Goal: Information Seeking & Learning: Learn about a topic

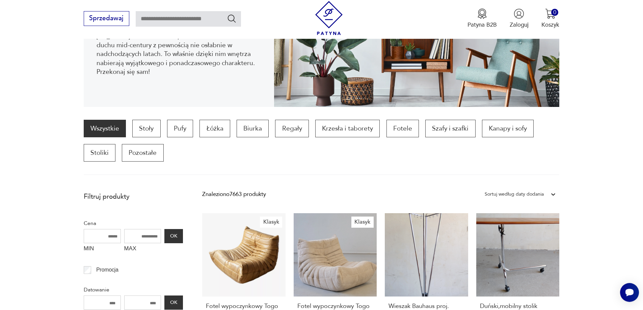
scroll to position [89, 0]
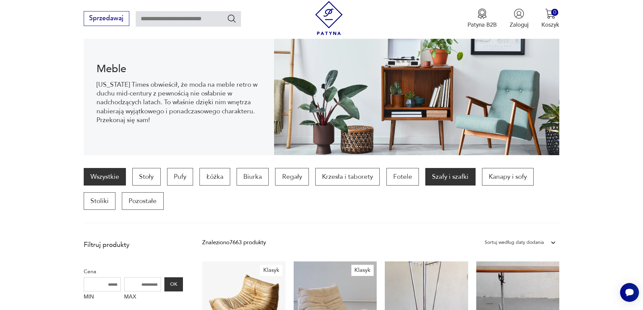
click at [453, 178] on p "Szafy i szafki" at bounding box center [450, 177] width 50 height 18
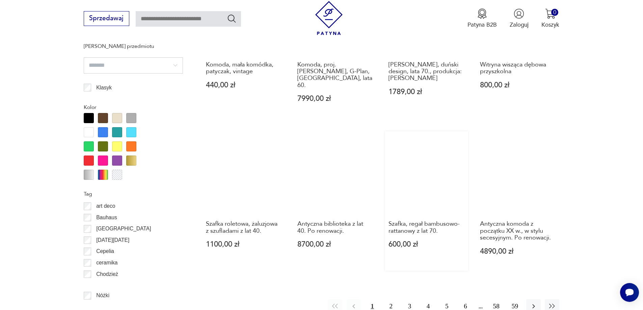
scroll to position [729, 0]
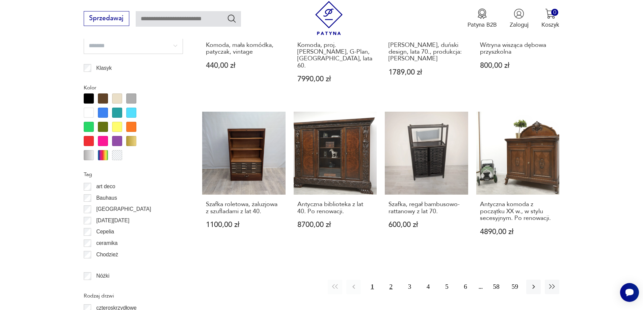
click at [386, 280] on button "2" at bounding box center [391, 287] width 15 height 15
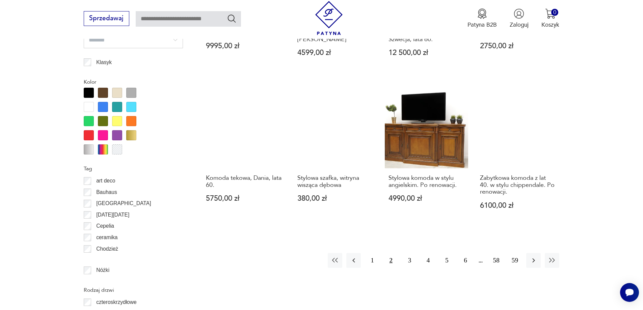
scroll to position [735, 0]
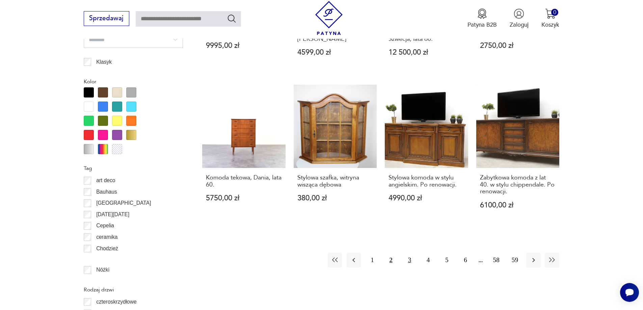
click at [405, 255] on button "3" at bounding box center [409, 260] width 15 height 15
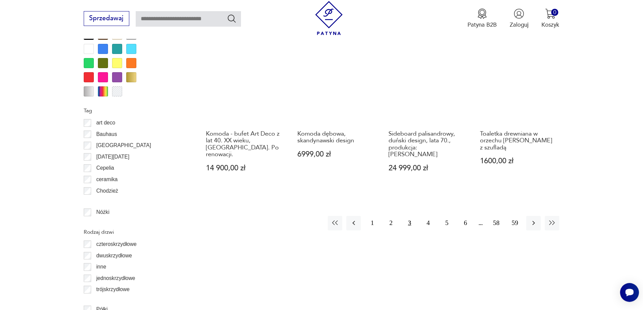
scroll to position [803, 0]
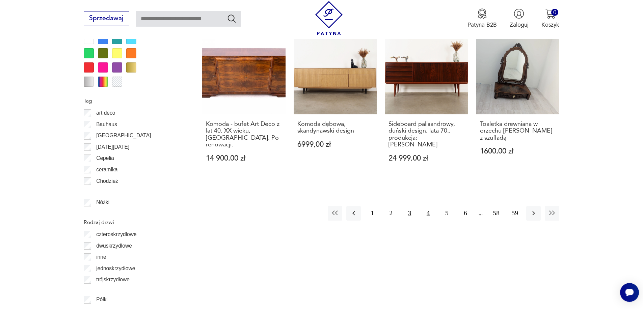
click at [424, 206] on button "4" at bounding box center [428, 213] width 15 height 15
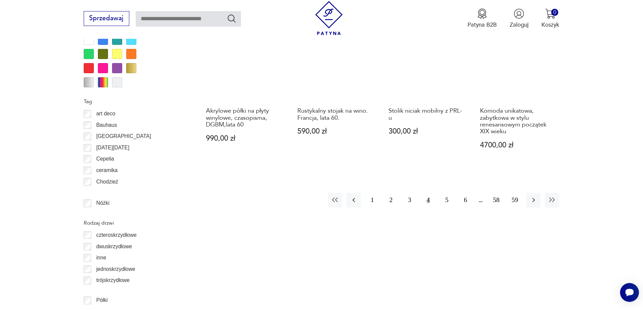
scroll to position [803, 0]
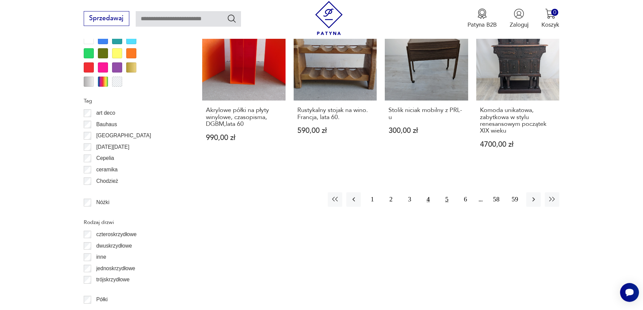
click at [444, 200] on button "5" at bounding box center [446, 199] width 15 height 15
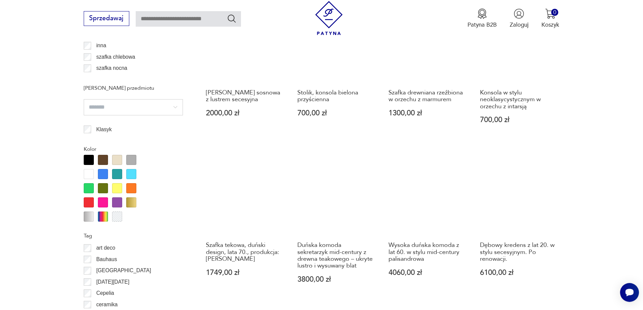
scroll to position [735, 0]
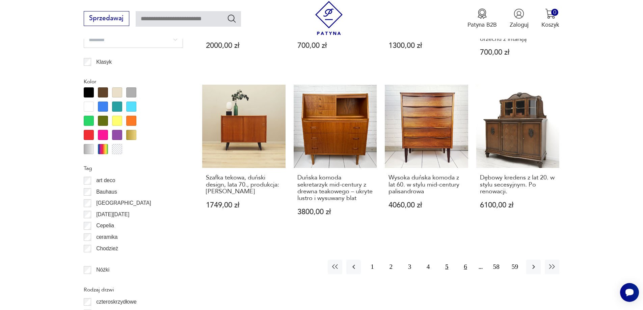
click at [461, 260] on button "6" at bounding box center [465, 267] width 15 height 15
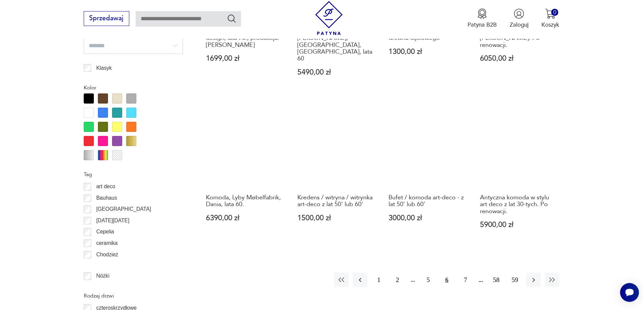
scroll to position [735, 0]
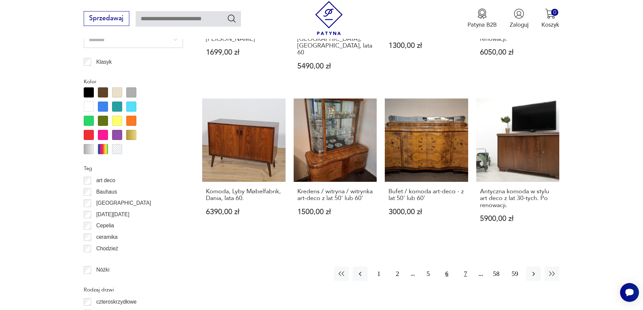
click at [465, 267] on button "7" at bounding box center [465, 274] width 15 height 15
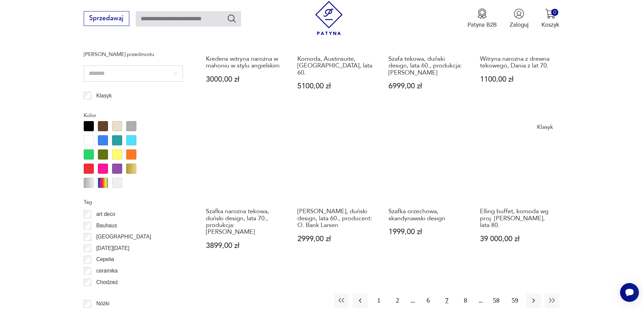
scroll to position [803, 0]
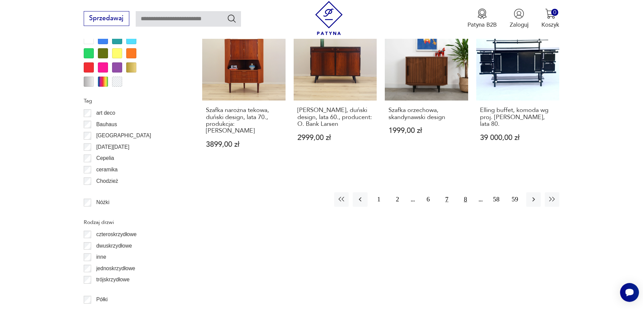
click at [465, 192] on button "8" at bounding box center [465, 199] width 15 height 15
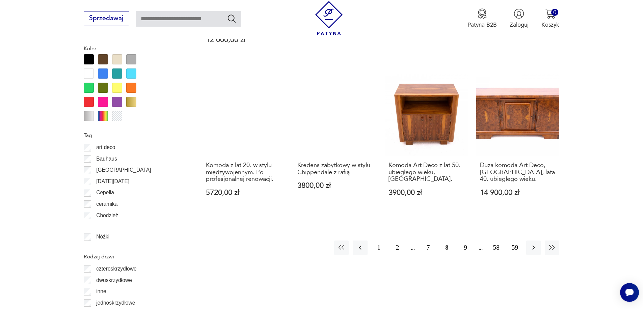
scroll to position [769, 0]
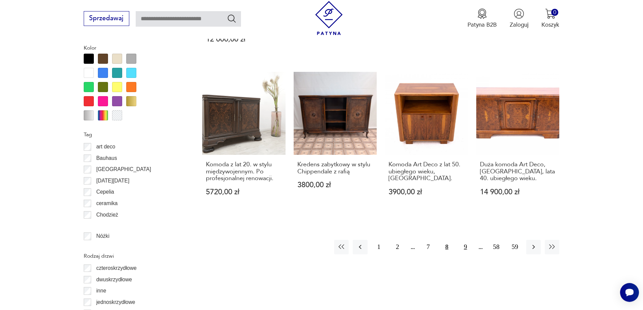
click at [463, 240] on button "9" at bounding box center [465, 247] width 15 height 15
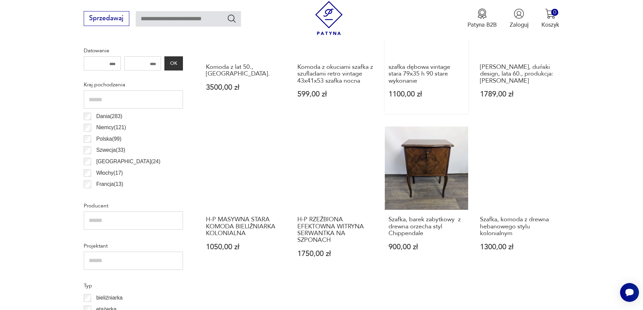
scroll to position [364, 0]
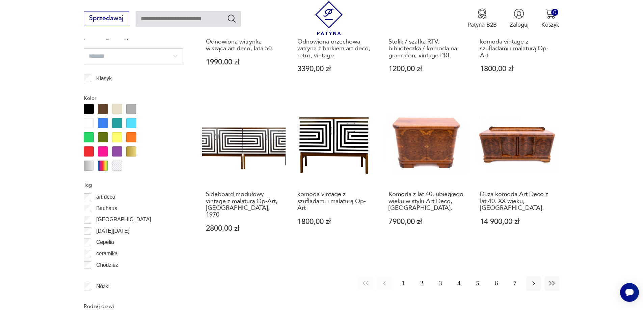
scroll to position [803, 0]
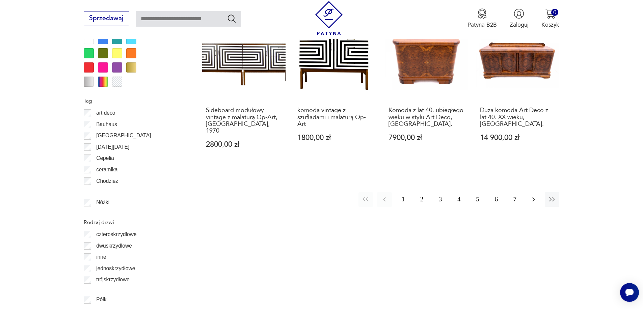
click at [532, 195] on icon "button" at bounding box center [534, 199] width 8 height 8
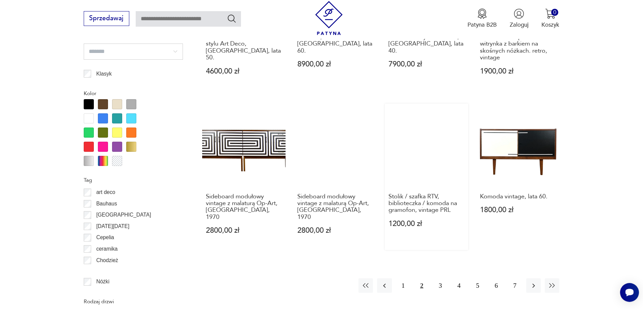
scroll to position [735, 0]
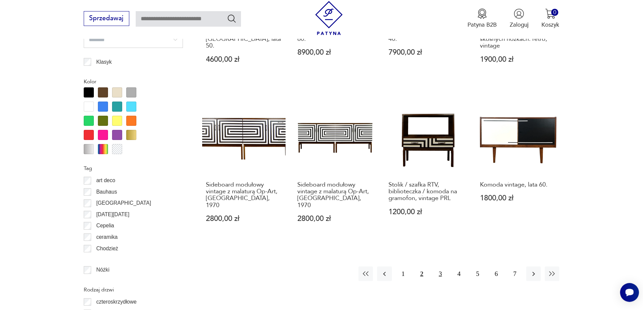
click at [440, 267] on button "3" at bounding box center [440, 274] width 15 height 15
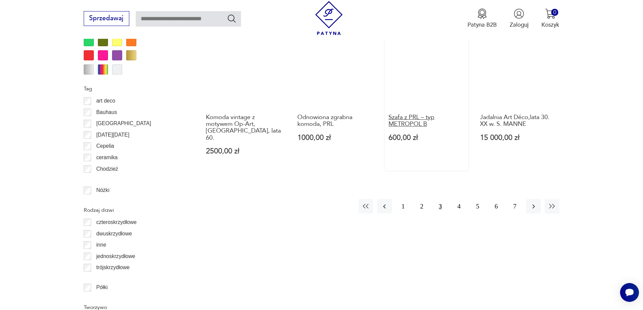
scroll to position [836, 0]
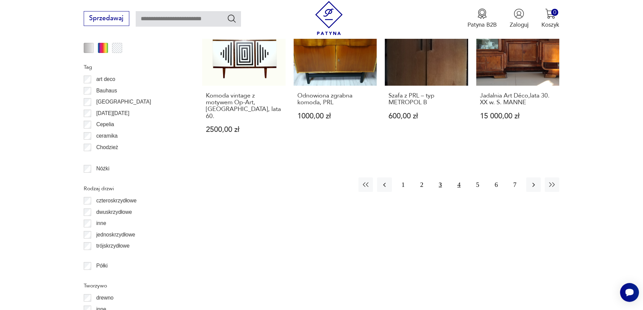
click at [459, 178] on button "4" at bounding box center [459, 185] width 15 height 15
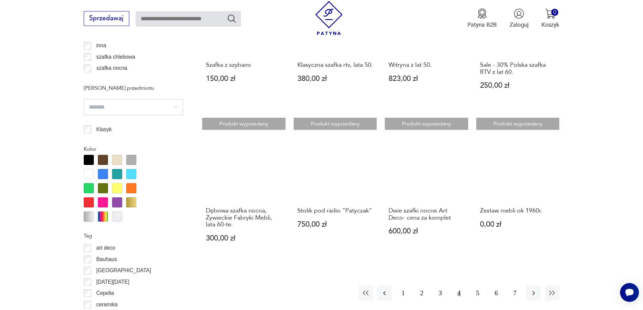
scroll to position [701, 0]
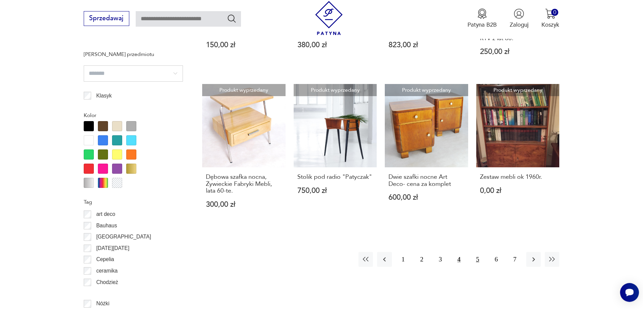
click at [477, 267] on button "5" at bounding box center [477, 259] width 15 height 15
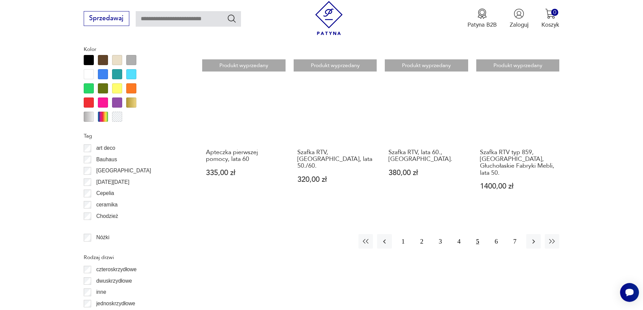
scroll to position [769, 0]
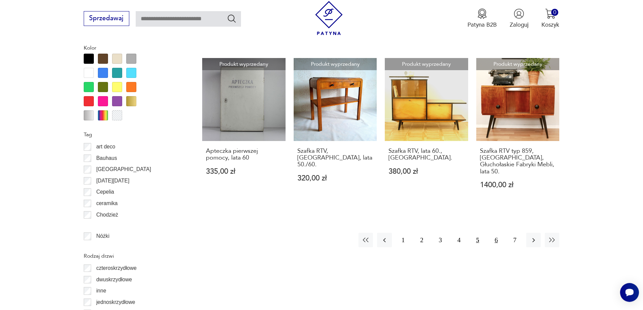
click at [494, 233] on button "6" at bounding box center [496, 240] width 15 height 15
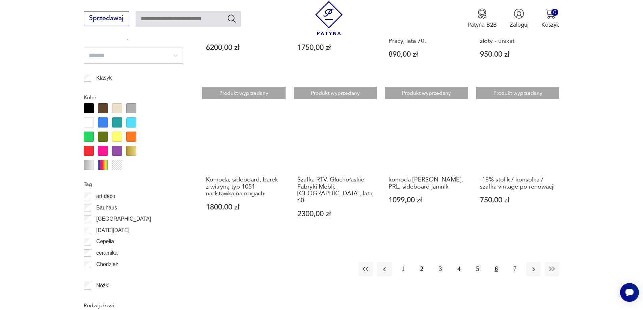
scroll to position [701, 0]
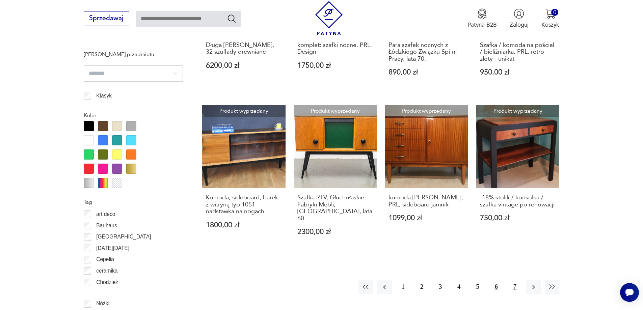
click at [514, 280] on button "7" at bounding box center [515, 287] width 15 height 15
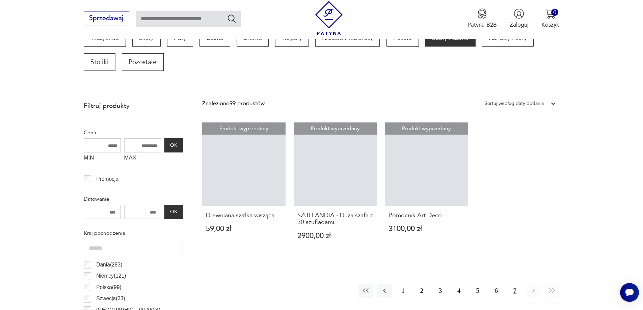
scroll to position [229, 0]
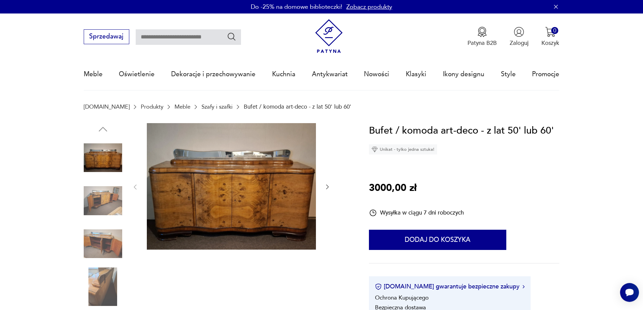
click at [95, 237] on img at bounding box center [103, 244] width 38 height 38
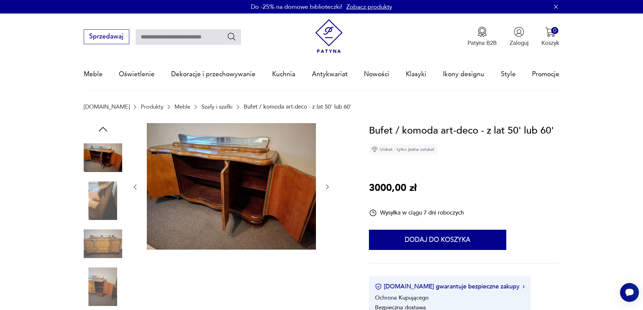
click at [99, 202] on img at bounding box center [103, 201] width 38 height 38
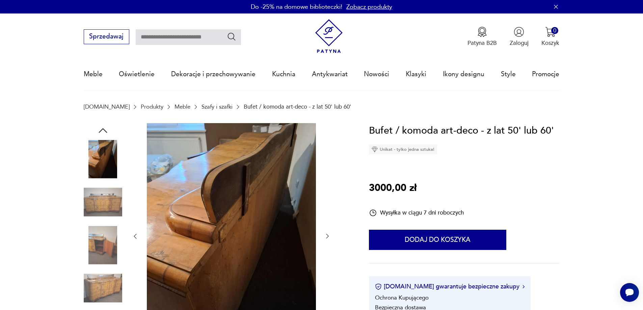
click at [105, 221] on img at bounding box center [103, 202] width 38 height 38
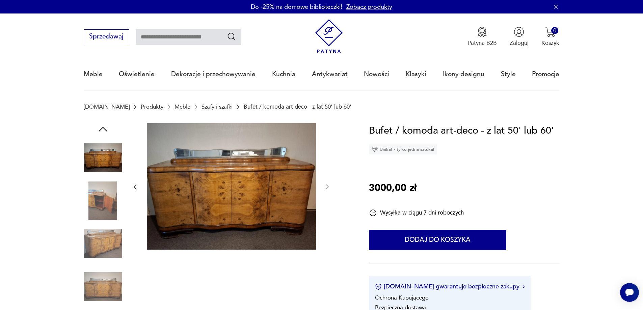
click at [95, 200] on img at bounding box center [103, 201] width 38 height 38
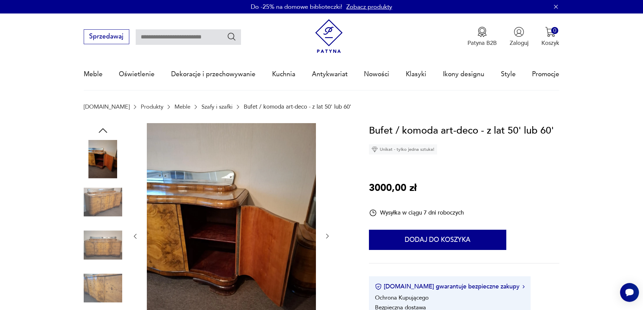
click at [105, 198] on img at bounding box center [103, 202] width 38 height 38
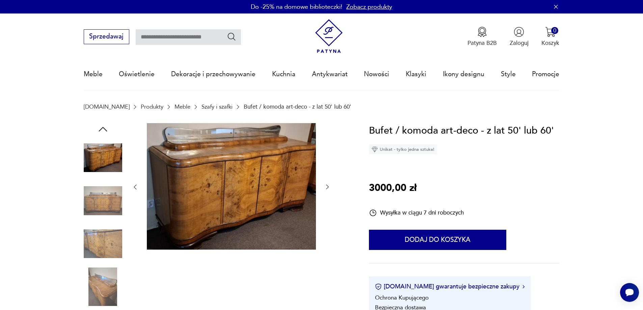
click at [111, 204] on img at bounding box center [103, 201] width 38 height 38
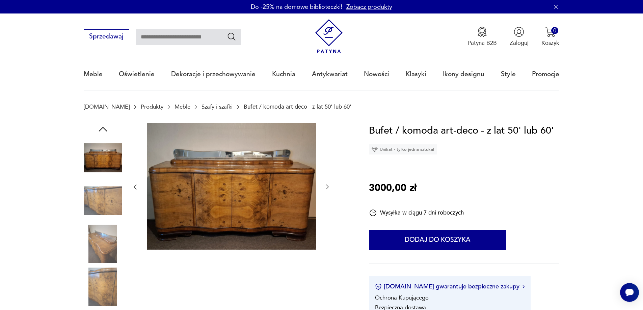
click at [107, 219] on img at bounding box center [103, 201] width 38 height 38
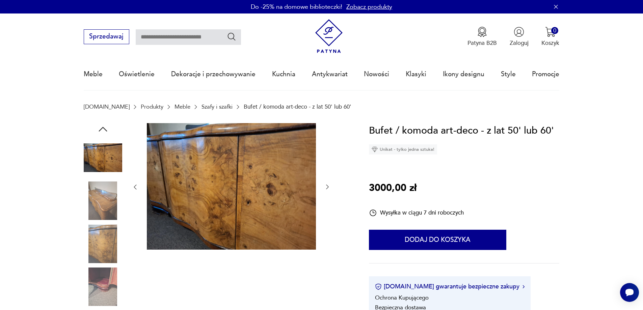
click at [107, 250] on img at bounding box center [103, 244] width 38 height 38
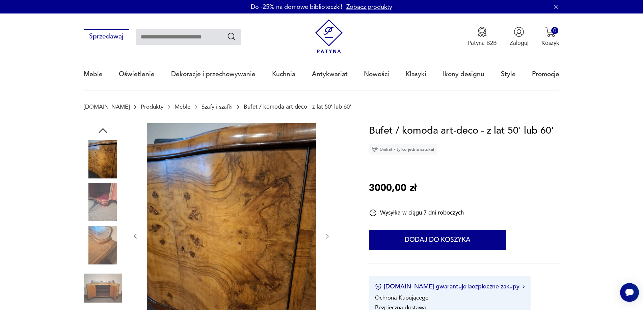
click at [107, 271] on img at bounding box center [103, 288] width 38 height 38
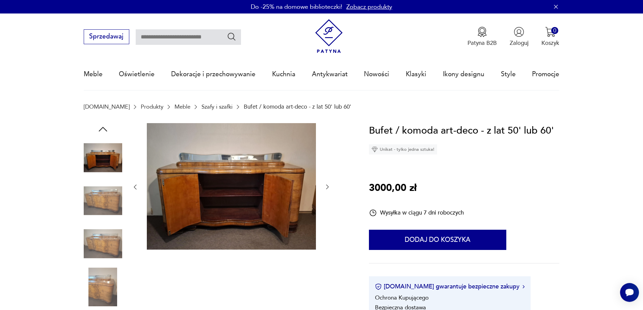
click at [100, 244] on img at bounding box center [103, 244] width 38 height 38
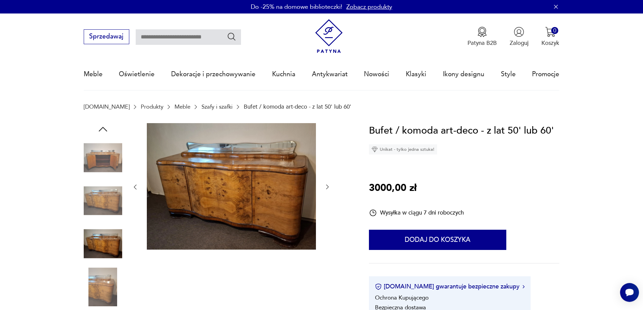
click at [102, 270] on img at bounding box center [103, 287] width 38 height 38
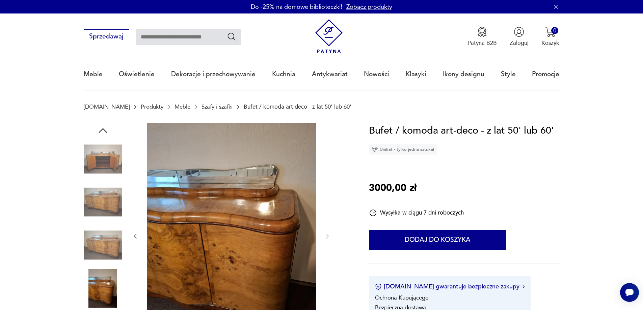
click at [257, 199] on img at bounding box center [231, 235] width 169 height 225
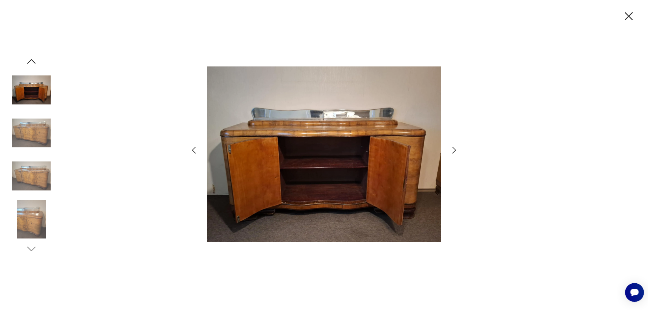
click at [269, 158] on img at bounding box center [324, 154] width 234 height 248
drag, startPoint x: 621, startPoint y: 21, endPoint x: 624, endPoint y: 19, distance: 3.8
click at [624, 19] on div at bounding box center [324, 155] width 648 height 310
click at [631, 15] on icon "button" at bounding box center [629, 16] width 14 height 14
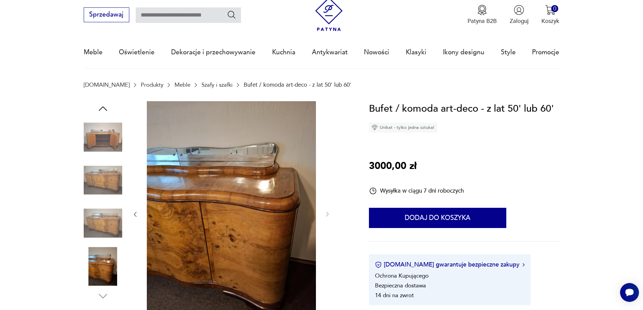
scroll to position [34, 0]
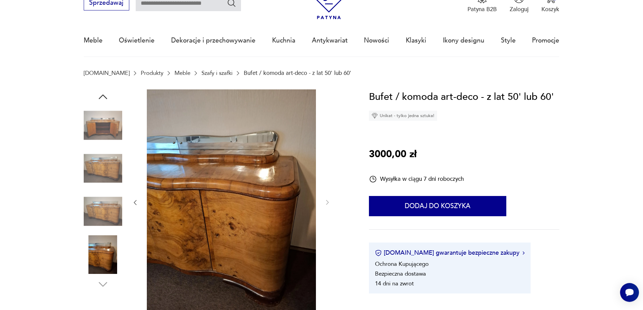
click at [110, 249] on img at bounding box center [103, 254] width 38 height 38
click at [106, 216] on img at bounding box center [103, 211] width 38 height 38
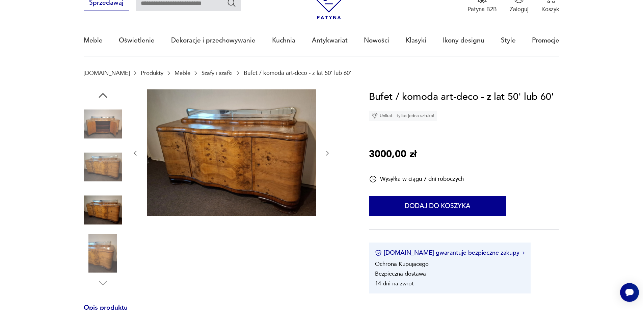
click at [105, 175] on img at bounding box center [103, 167] width 38 height 38
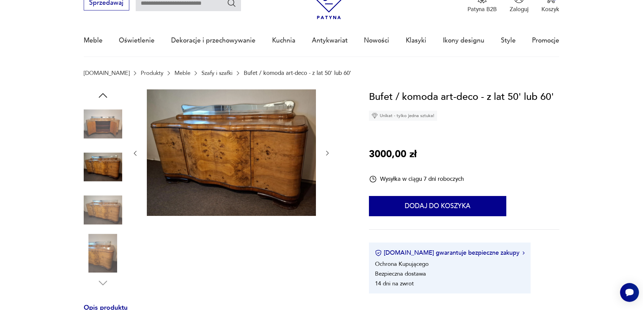
click at [104, 129] on img at bounding box center [103, 124] width 38 height 38
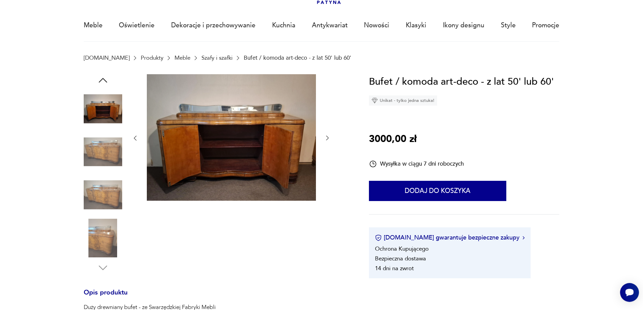
scroll to position [101, 0]
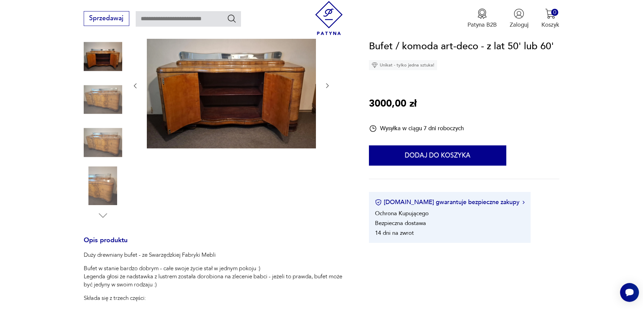
click at [101, 193] on img at bounding box center [103, 185] width 38 height 38
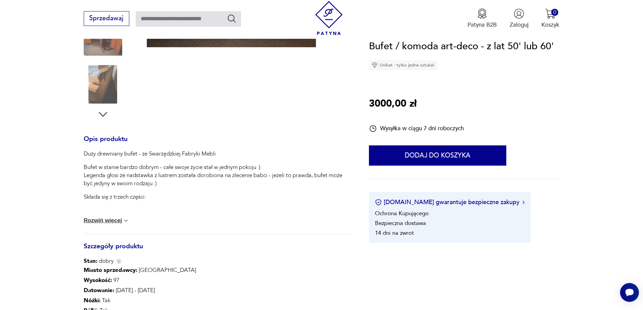
scroll to position [101, 0]
